Goal: Find specific page/section: Find specific page/section

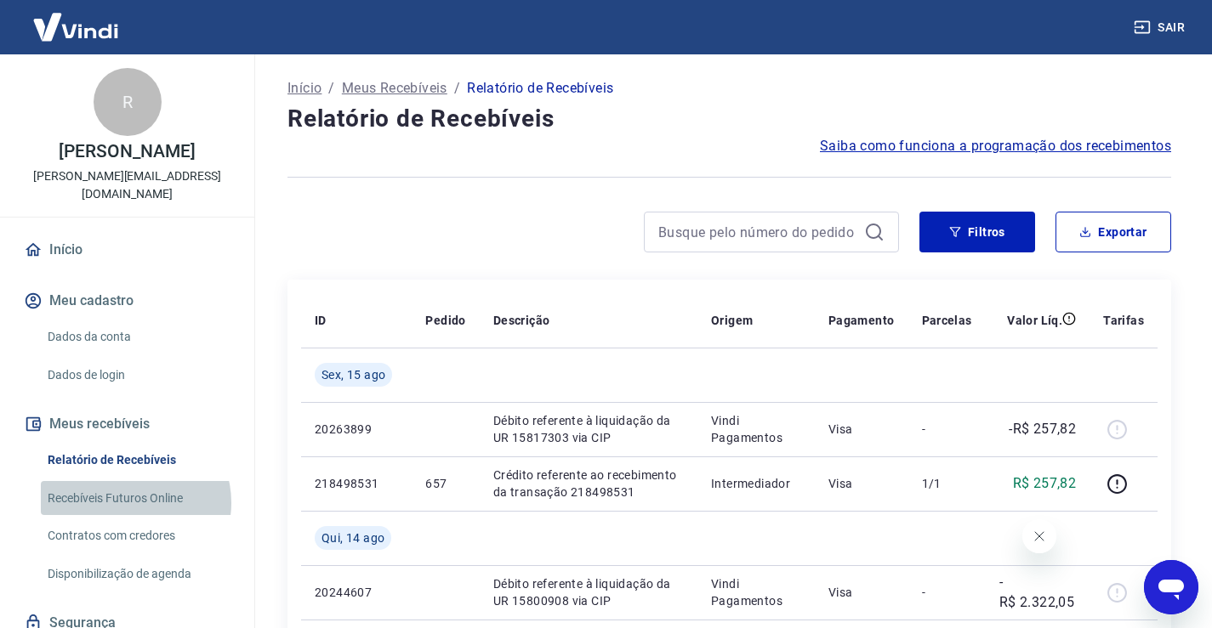
click at [134, 485] on link "Recebíveis Futuros Online" at bounding box center [137, 498] width 193 height 35
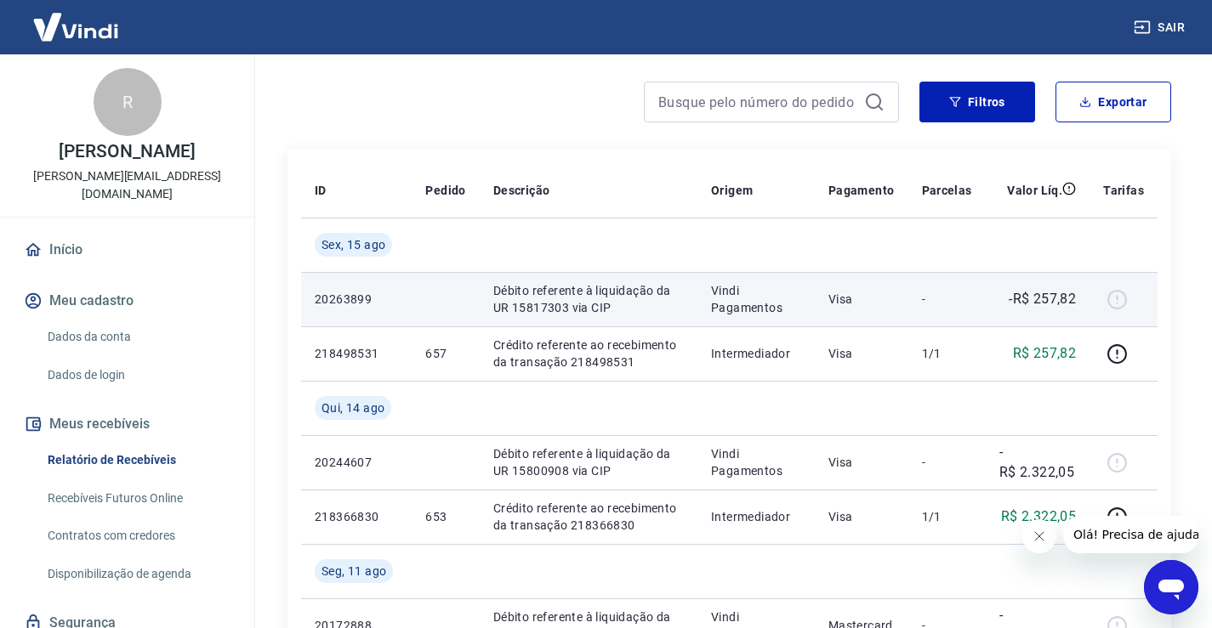
scroll to position [170, 0]
